Goal: Information Seeking & Learning: Find specific fact

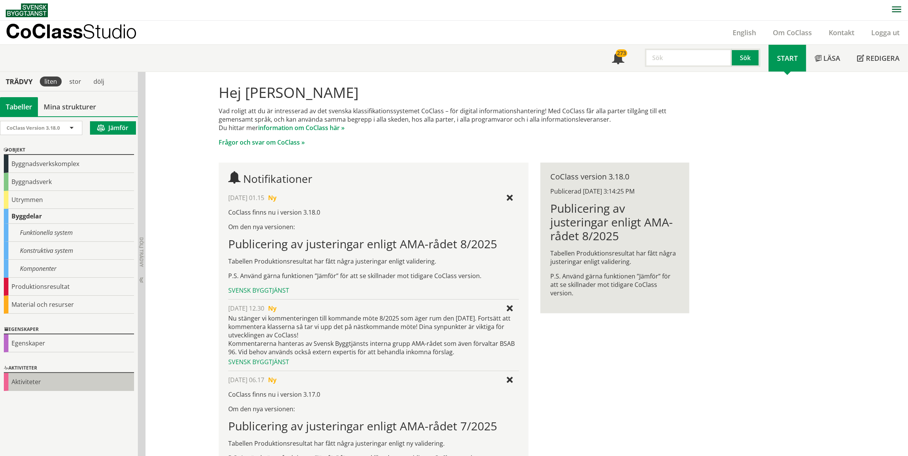
click at [26, 382] on div "Aktiviteter" at bounding box center [69, 382] width 130 height 18
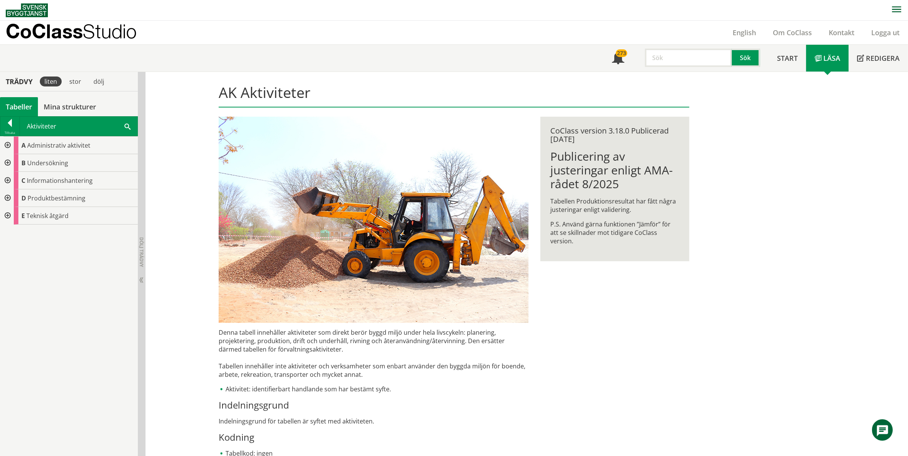
click at [8, 144] on div at bounding box center [7, 146] width 14 height 18
click at [11, 161] on div at bounding box center [13, 163] width 14 height 18
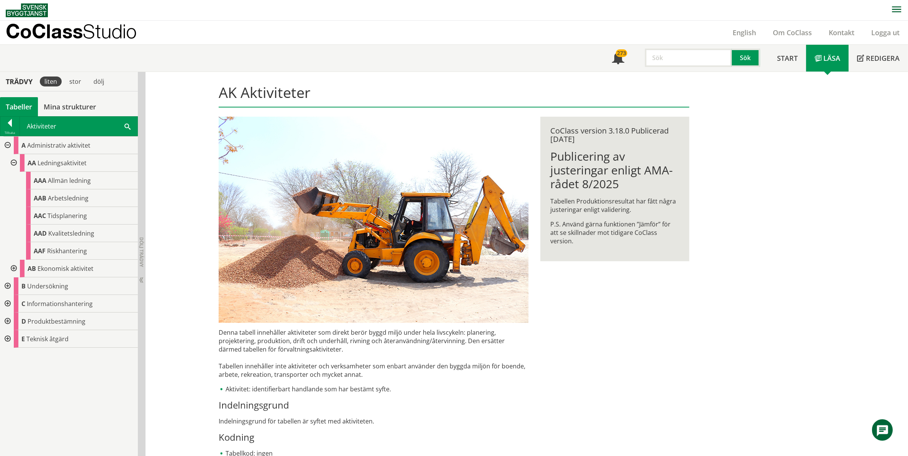
click at [15, 266] on div at bounding box center [13, 269] width 14 height 18
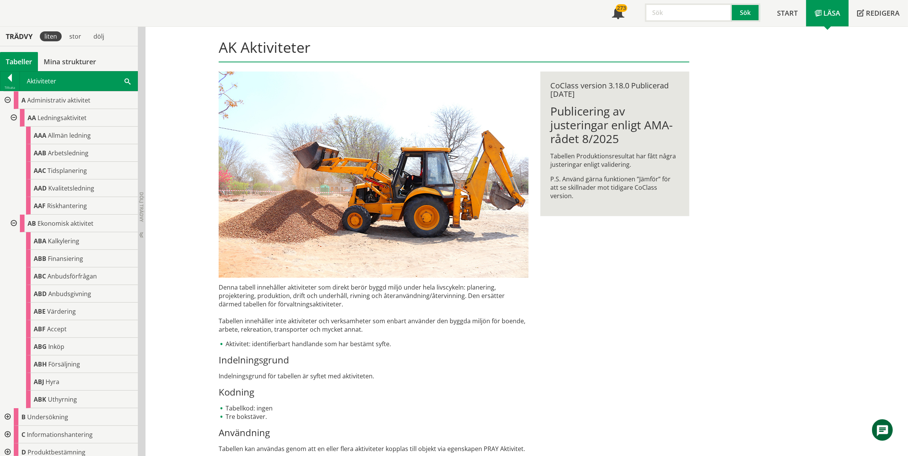
click at [673, 15] on input "text" at bounding box center [688, 12] width 87 height 18
type input "bygglov"
